Goal: Task Accomplishment & Management: Manage account settings

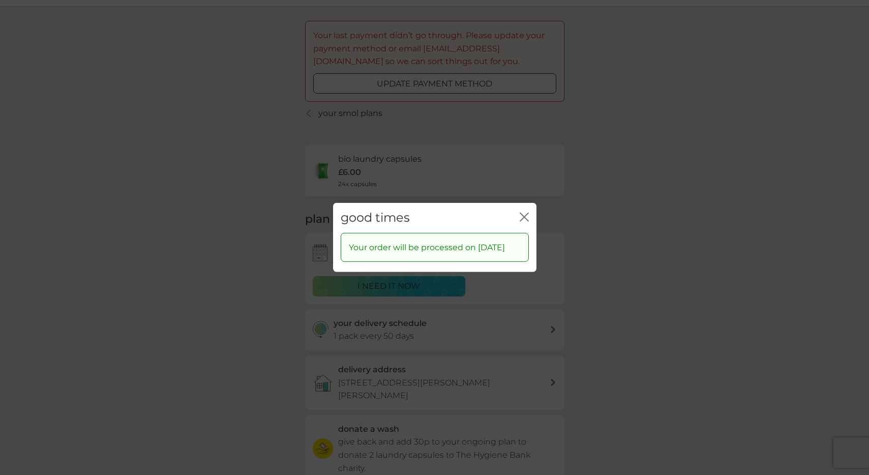
click at [527, 211] on div "close" at bounding box center [524, 218] width 9 height 15
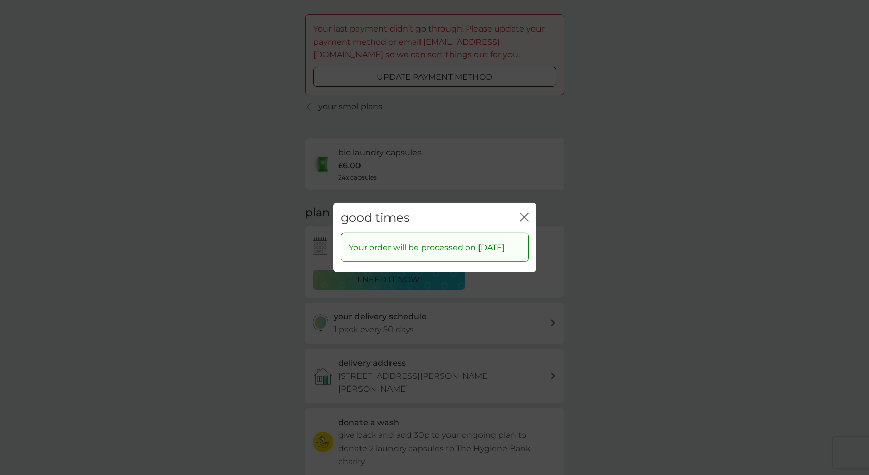
click at [527, 213] on icon "close" at bounding box center [524, 217] width 9 height 9
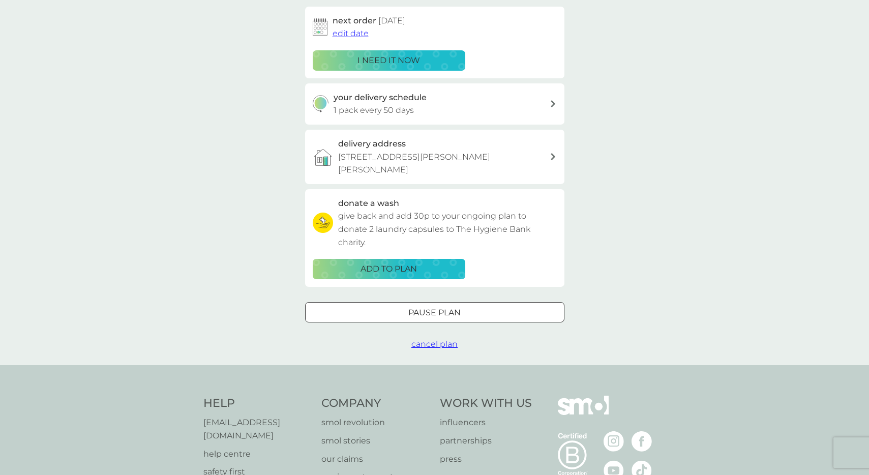
scroll to position [0, 0]
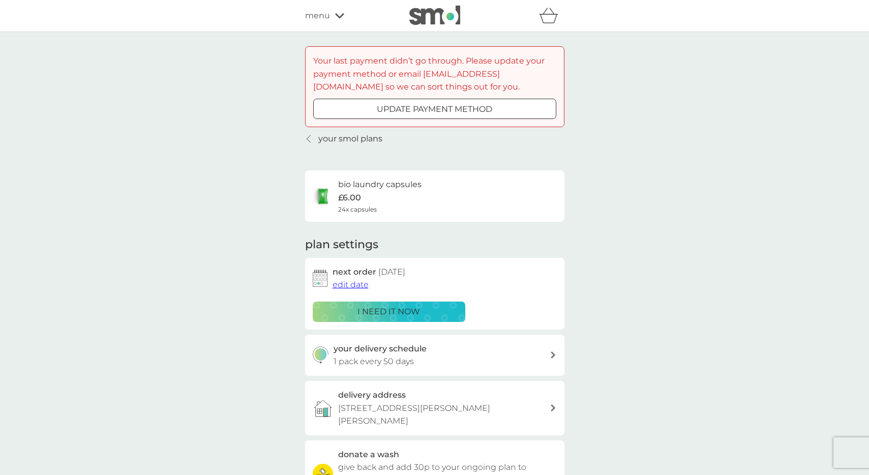
click at [434, 108] on div at bounding box center [434, 108] width 2 height 2
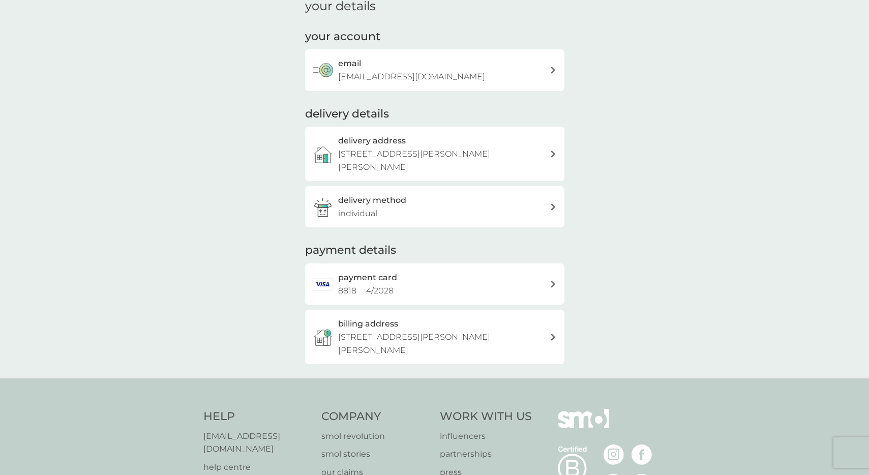
scroll to position [114, 0]
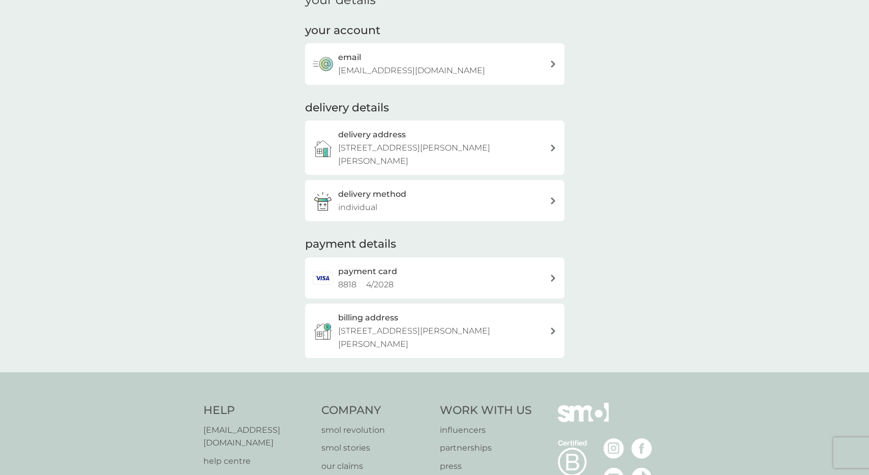
click at [464, 269] on div "payment card 8818 4 / 2028" at bounding box center [444, 278] width 212 height 26
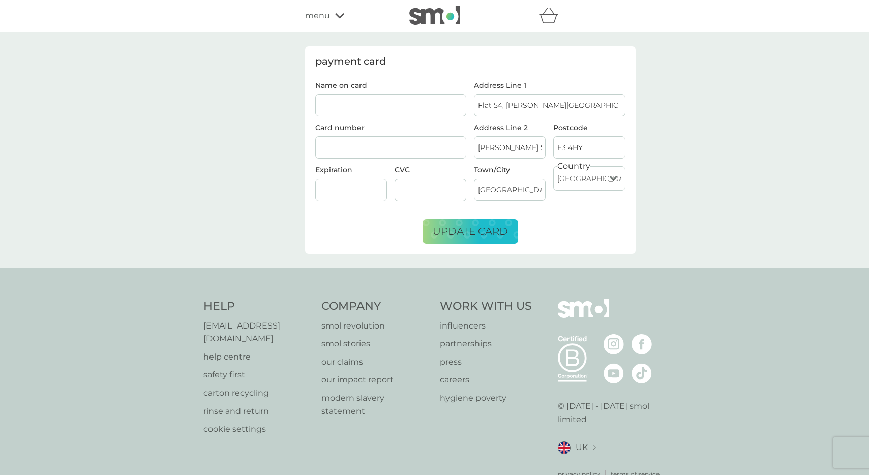
click at [390, 110] on input "Name on card" at bounding box center [391, 105] width 152 height 22
type input "[PERSON_NAME]"
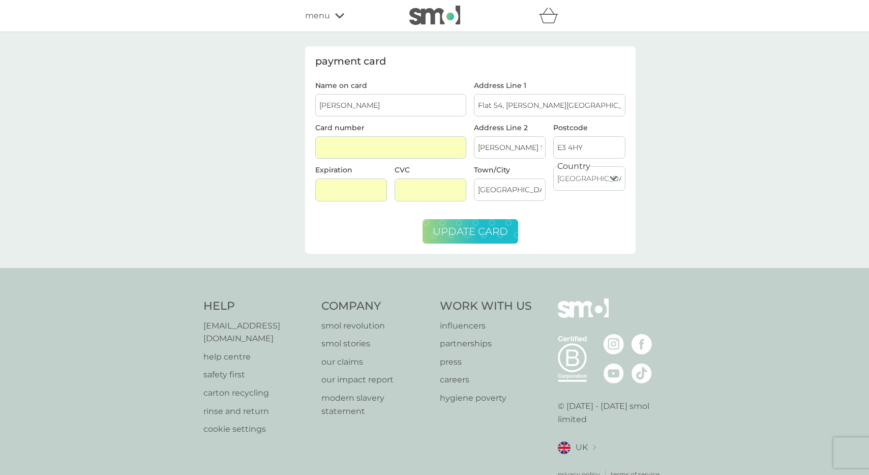
click at [471, 235] on span "update card" at bounding box center [470, 231] width 75 height 12
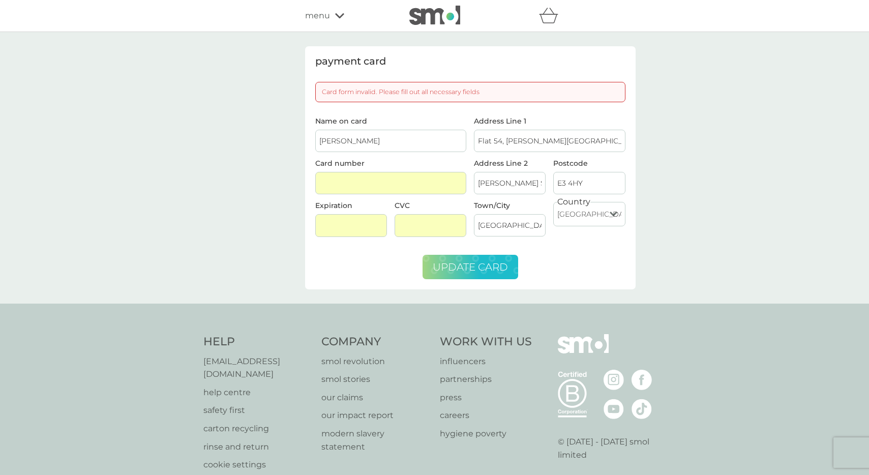
click at [490, 265] on span "update card" at bounding box center [470, 267] width 75 height 12
click at [353, 143] on input "[PERSON_NAME]" at bounding box center [391, 141] width 152 height 22
click at [407, 189] on div at bounding box center [391, 183] width 152 height 23
click at [403, 176] on div at bounding box center [391, 183] width 152 height 23
click at [358, 173] on div at bounding box center [391, 183] width 152 height 23
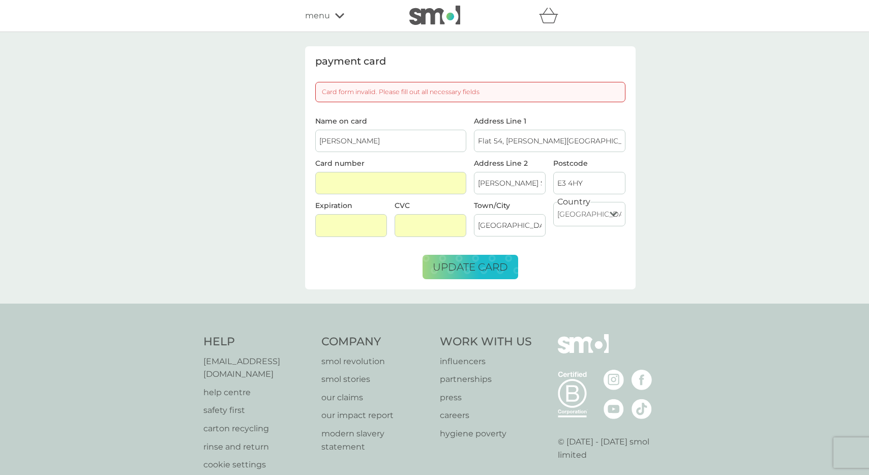
click at [365, 149] on input "[PERSON_NAME]" at bounding box center [391, 141] width 152 height 22
click at [357, 217] on div at bounding box center [351, 225] width 72 height 23
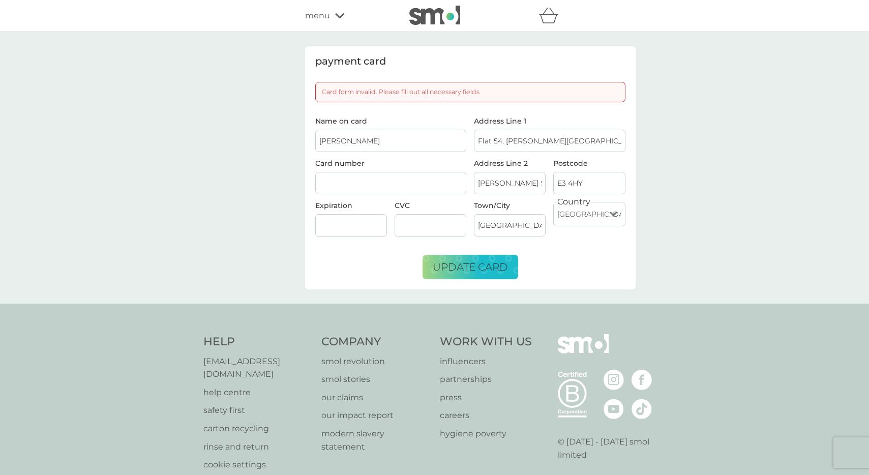
click at [598, 237] on div "Country [GEOGRAPHIC_DATA] [GEOGRAPHIC_DATA] [GEOGRAPHIC_DATA] [GEOGRAPHIC_DATA]…" at bounding box center [589, 223] width 79 height 42
click at [481, 270] on span "update card" at bounding box center [470, 267] width 75 height 12
click at [479, 269] on span "update card" at bounding box center [470, 267] width 75 height 12
click at [594, 257] on form "Name on card [PERSON_NAME] Card number Expiration CVC Address Line [GEOGRAPHIC_…" at bounding box center [470, 199] width 310 height 162
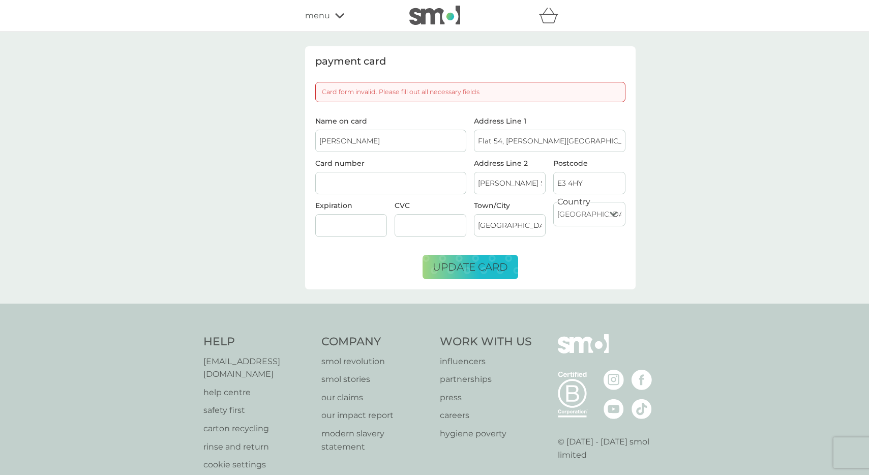
click at [338, 141] on input "[PERSON_NAME]" at bounding box center [391, 141] width 152 height 22
click at [232, 200] on div "payment card Card form invalid. Please fill out all necessary fields Name on ca…" at bounding box center [434, 168] width 869 height 272
click at [447, 278] on button "update card" at bounding box center [471, 267] width 96 height 24
click at [446, 267] on span "update card" at bounding box center [470, 267] width 75 height 12
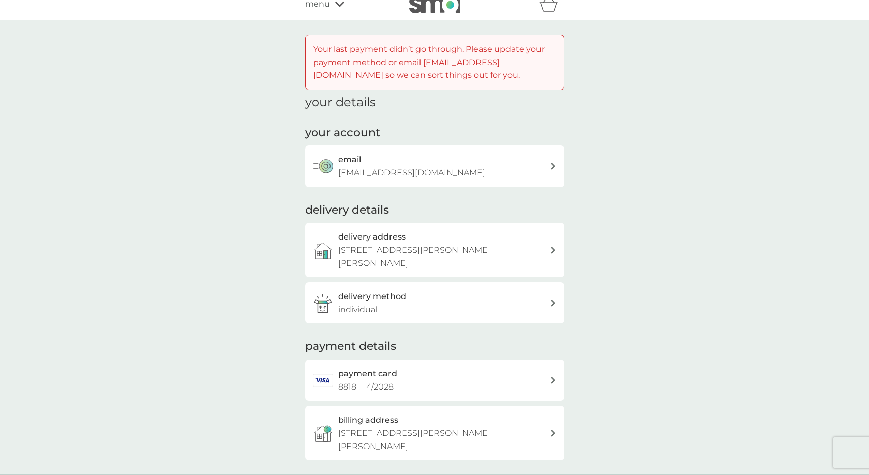
click at [426, 383] on div "payment card 8818 4 / 2028" at bounding box center [444, 380] width 212 height 26
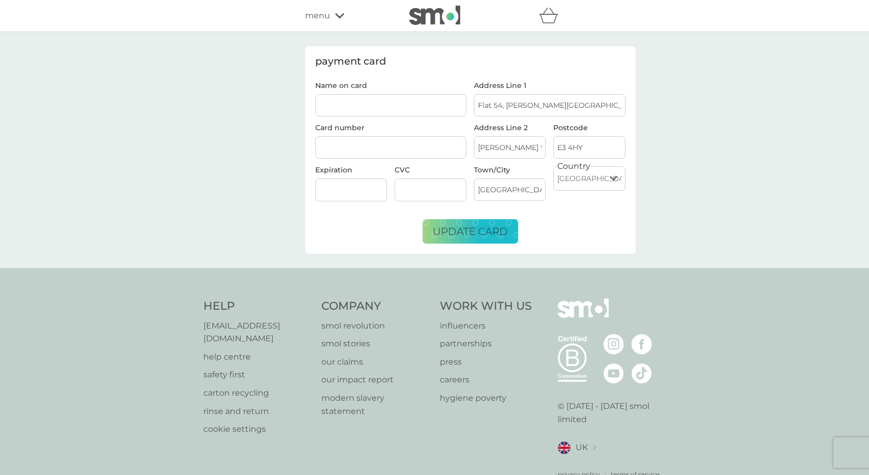
click at [372, 153] on div at bounding box center [391, 147] width 152 height 23
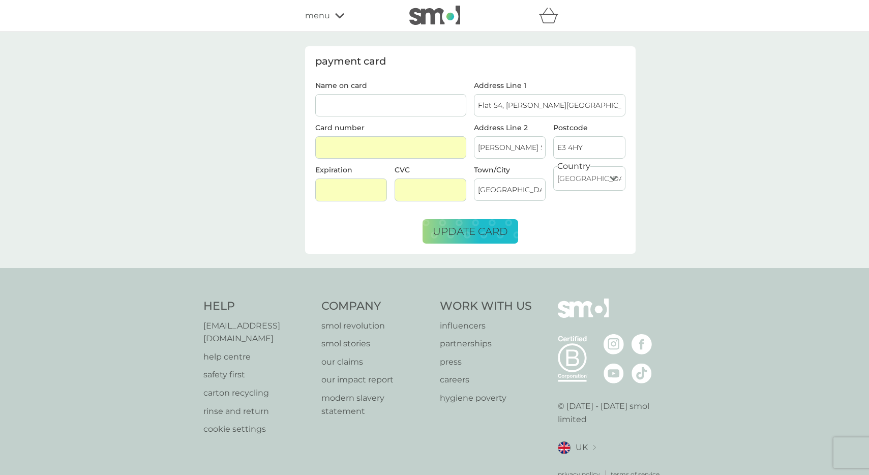
type input "[PERSON_NAME]"
click at [463, 232] on span "update card" at bounding box center [470, 231] width 75 height 12
